Goal: Task Accomplishment & Management: Use online tool/utility

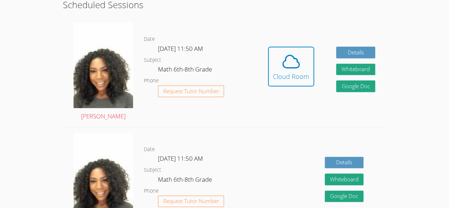
scroll to position [187, 0]
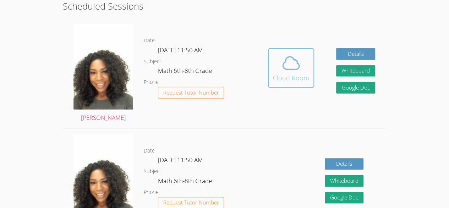
click at [274, 78] on div "Cloud Room" at bounding box center [291, 78] width 36 height 10
click at [283, 64] on icon at bounding box center [291, 63] width 16 height 12
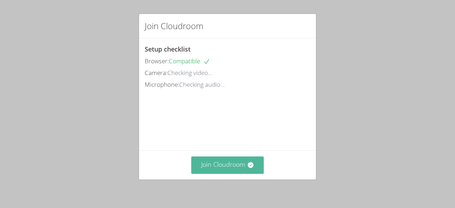
click at [247, 165] on icon at bounding box center [250, 164] width 7 height 7
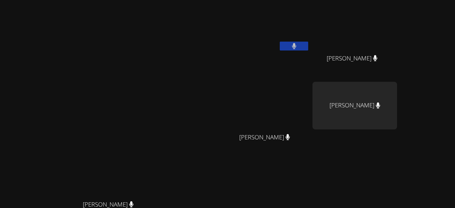
scroll to position [91, 0]
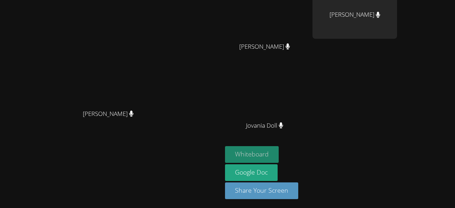
click at [278, 152] on button "Whiteboard" at bounding box center [252, 154] width 54 height 17
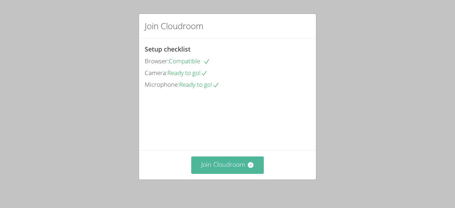
click at [249, 160] on button "Join Cloudroom" at bounding box center [227, 164] width 73 height 17
